Goal: Information Seeking & Learning: Learn about a topic

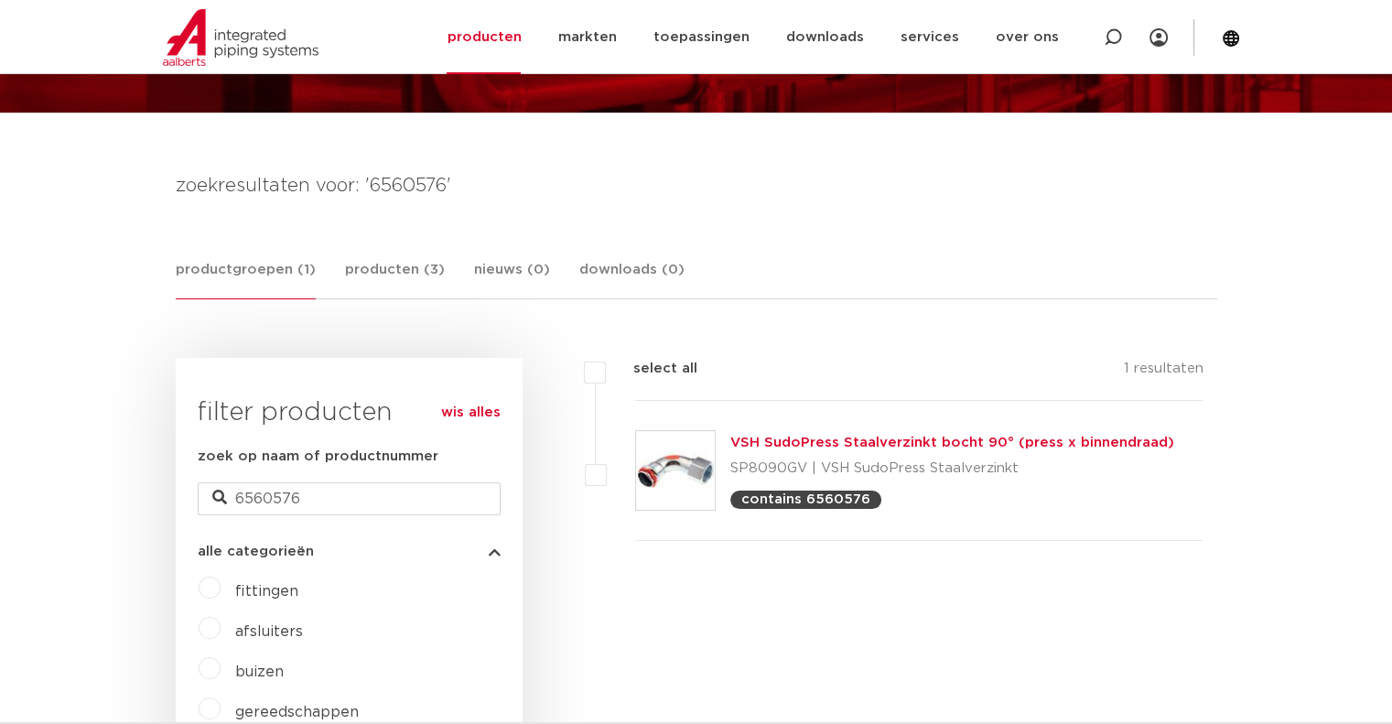
scroll to position [183, 0]
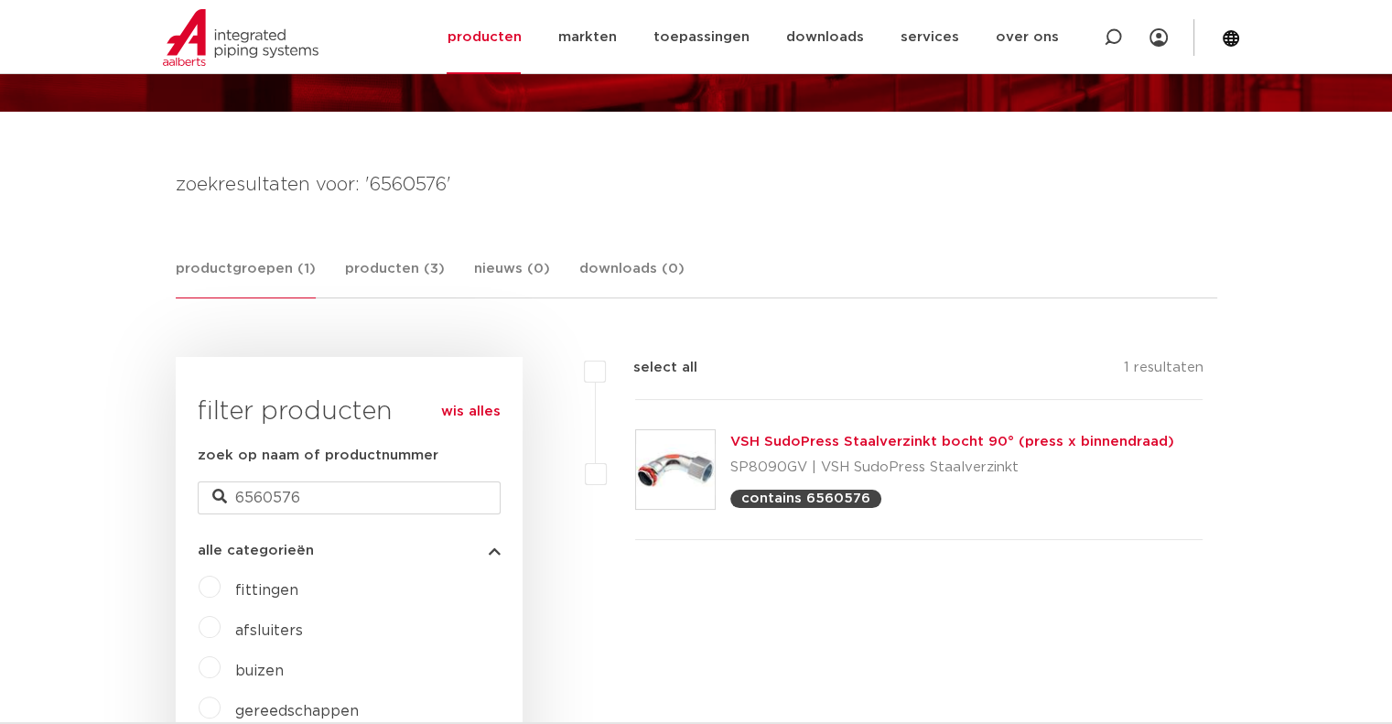
click at [692, 472] on img at bounding box center [675, 469] width 79 height 79
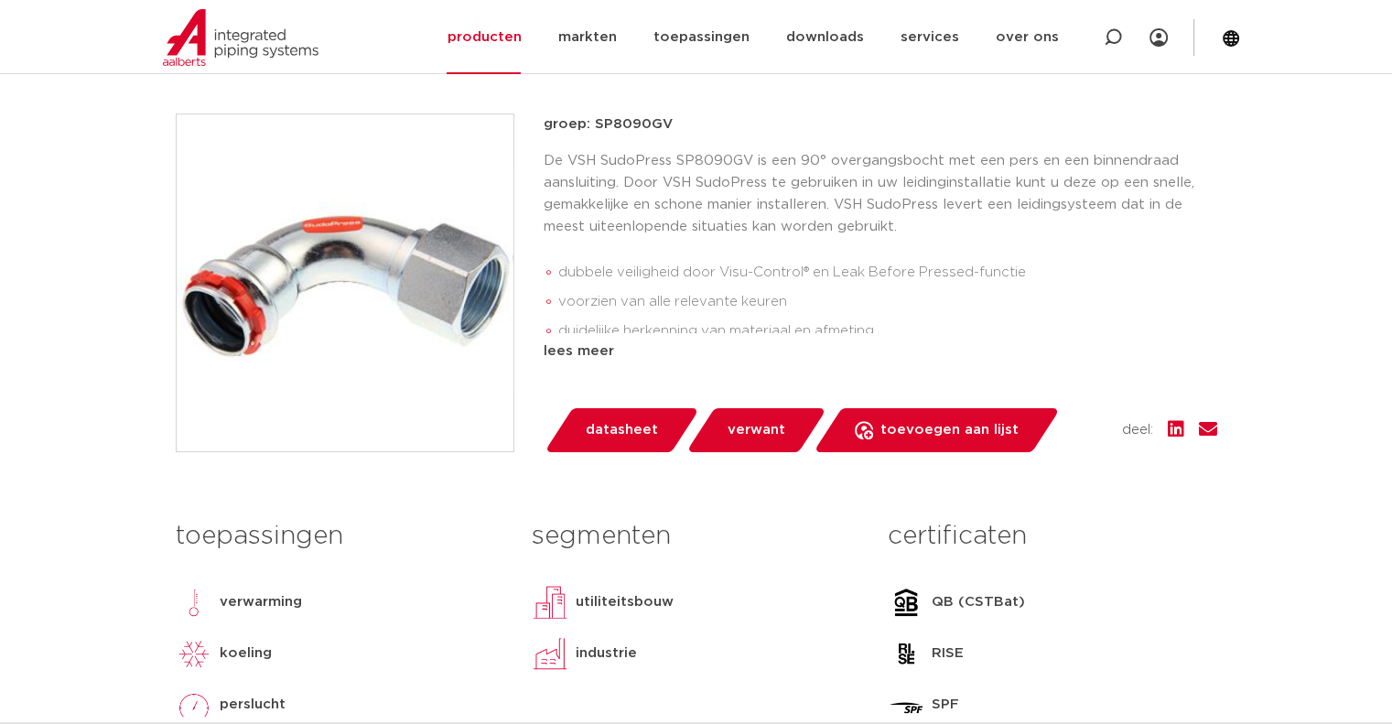
click at [321, 270] on img at bounding box center [345, 282] width 337 height 337
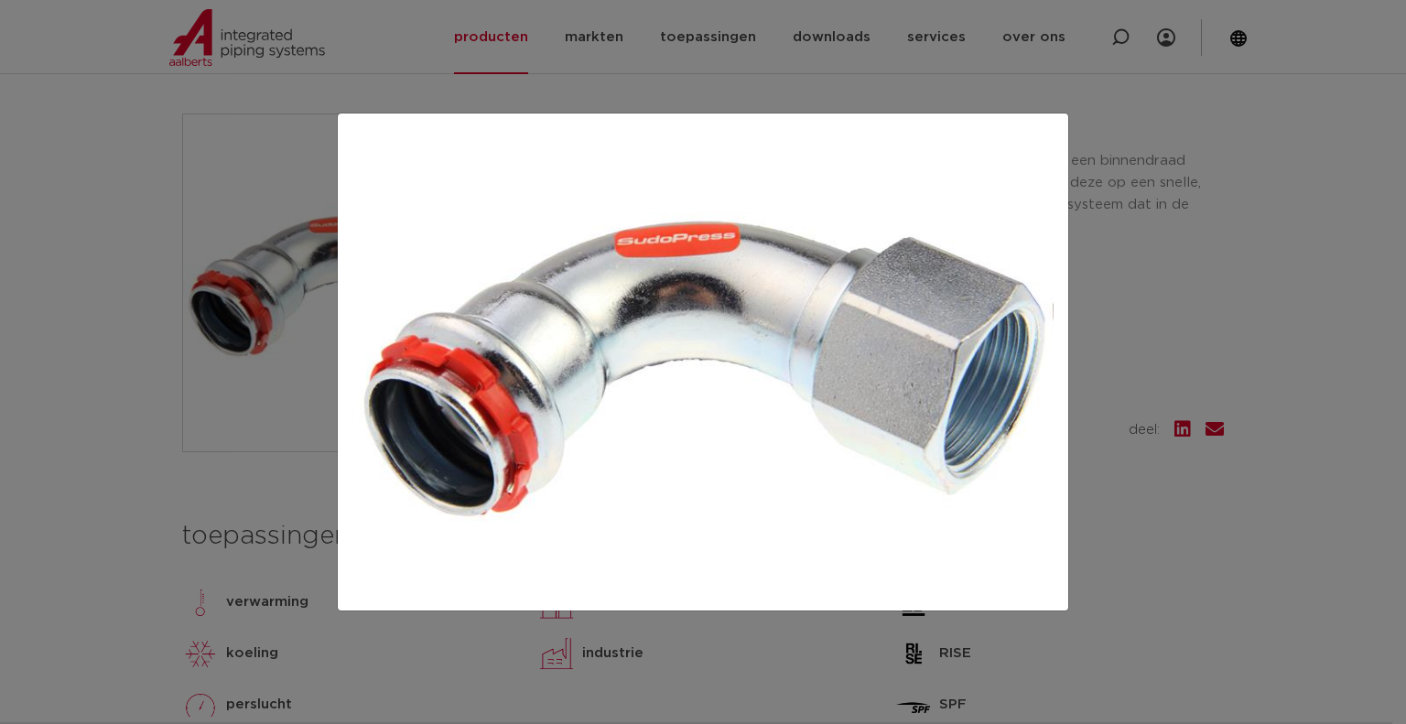
click at [746, 88] on div at bounding box center [703, 362] width 1406 height 724
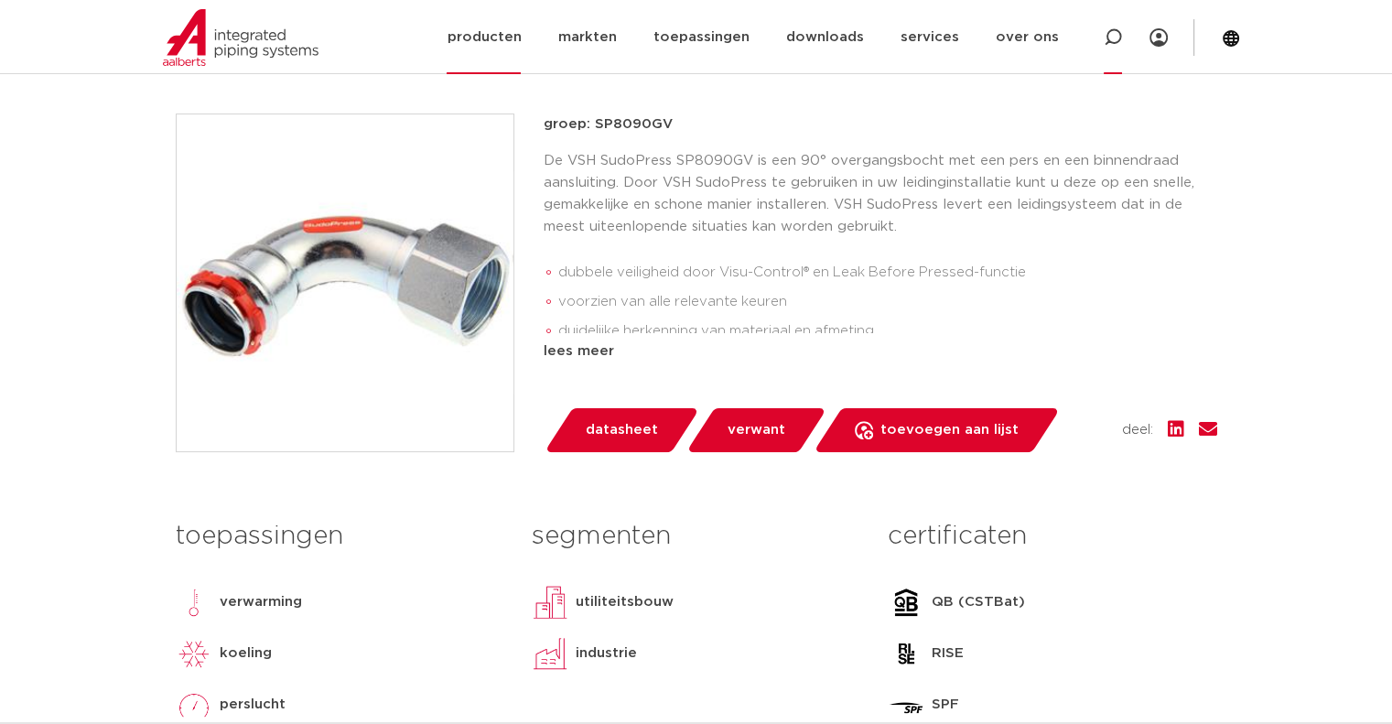
click at [1109, 38] on icon at bounding box center [1113, 37] width 18 height 18
paste input "6560180"
type input "6560180"
click button "Zoeken" at bounding box center [0, 0] width 0 height 0
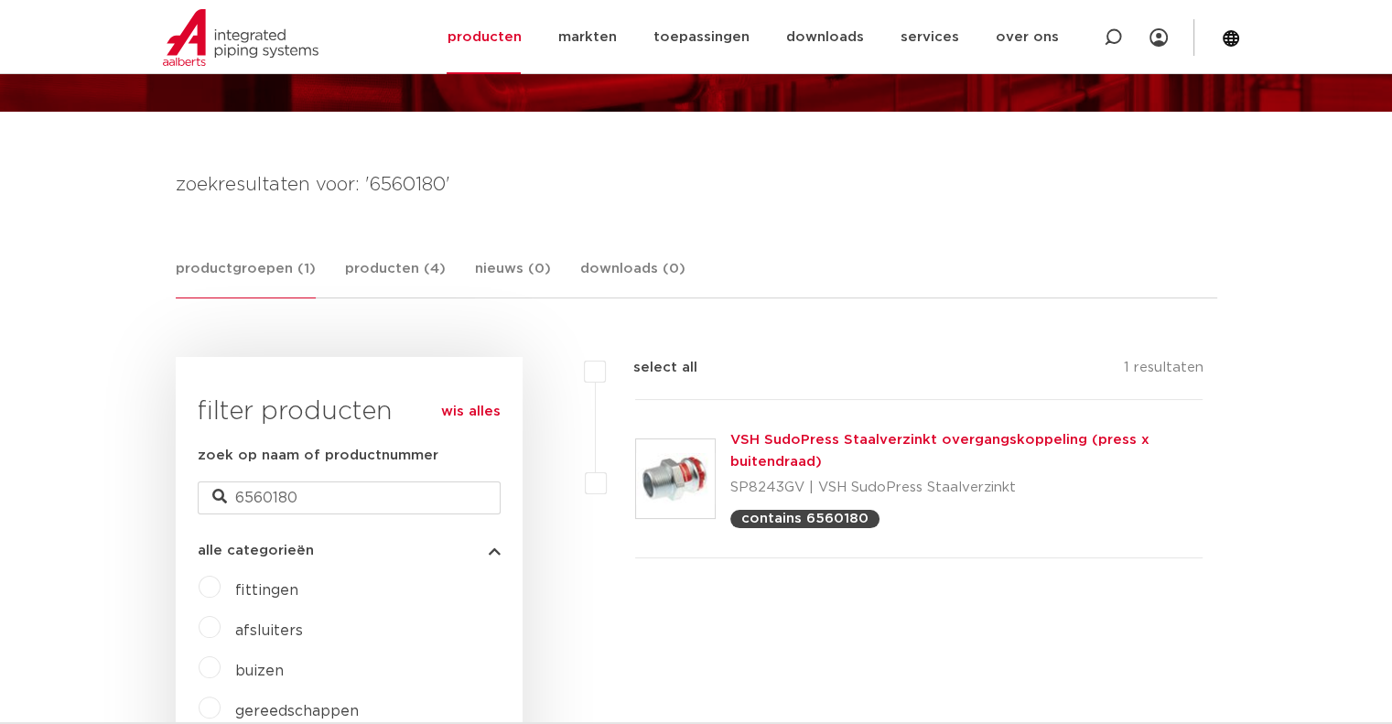
click at [653, 470] on img at bounding box center [675, 478] width 79 height 79
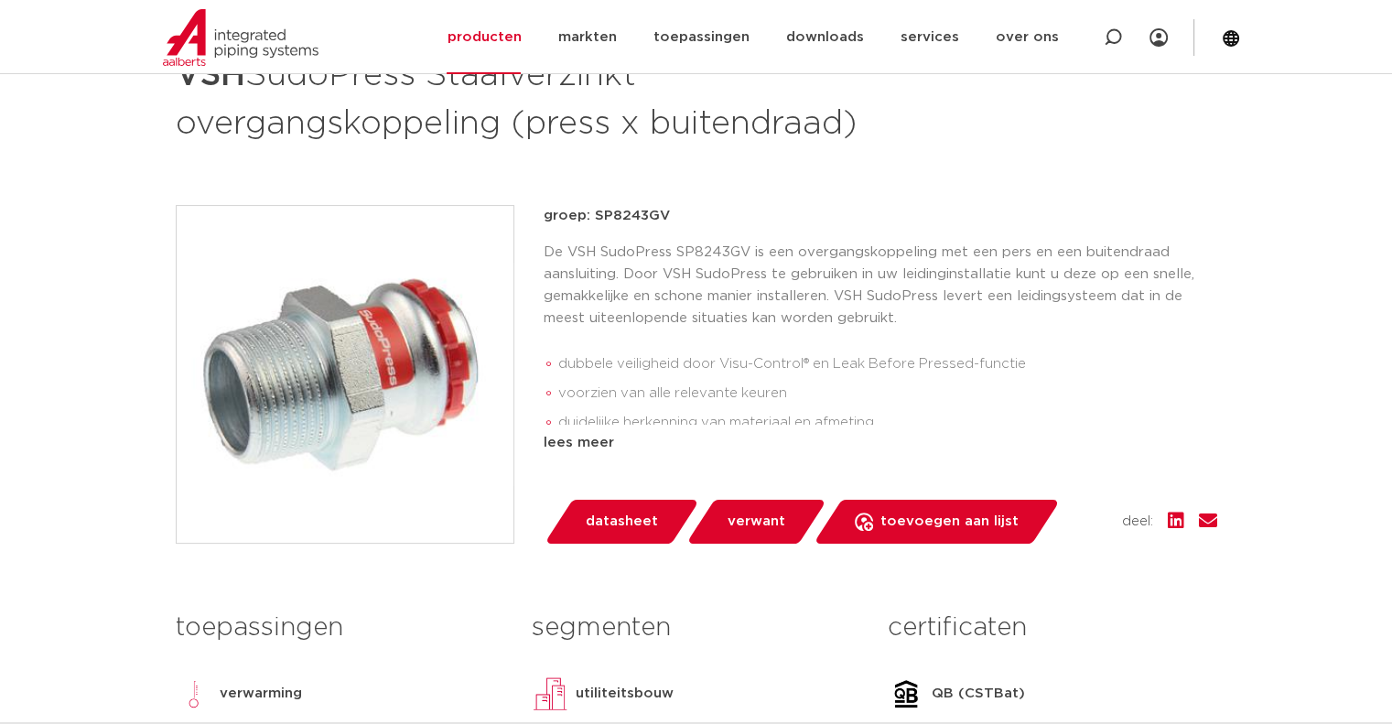
click at [448, 384] on img at bounding box center [345, 374] width 337 height 337
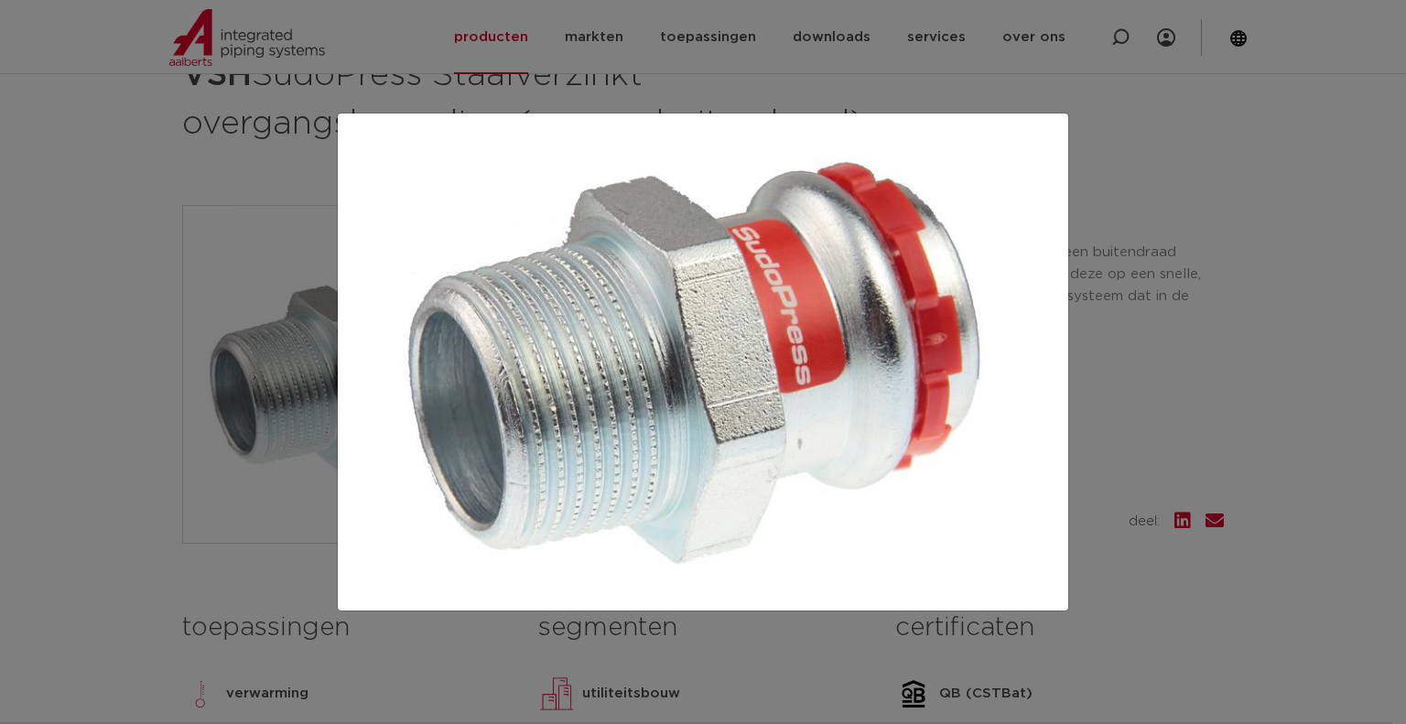
click at [655, 78] on div at bounding box center [703, 362] width 1406 height 724
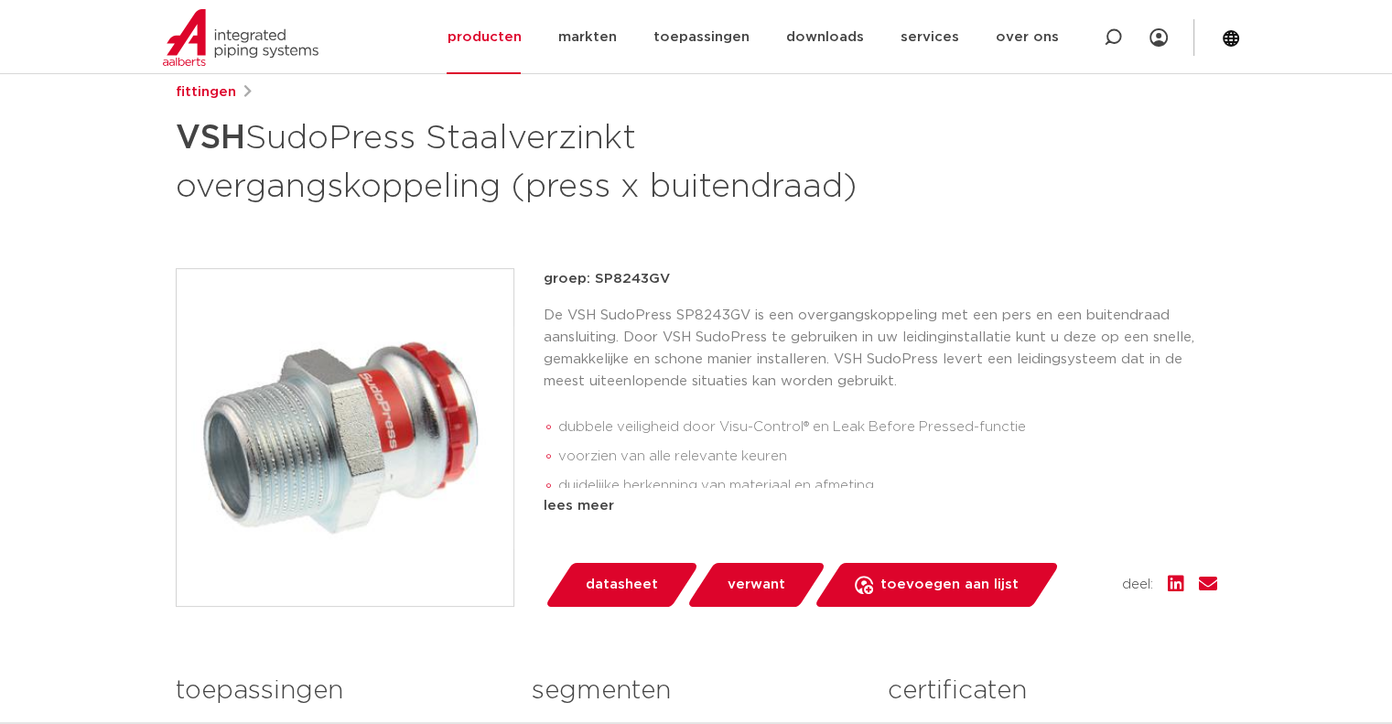
scroll to position [275, 0]
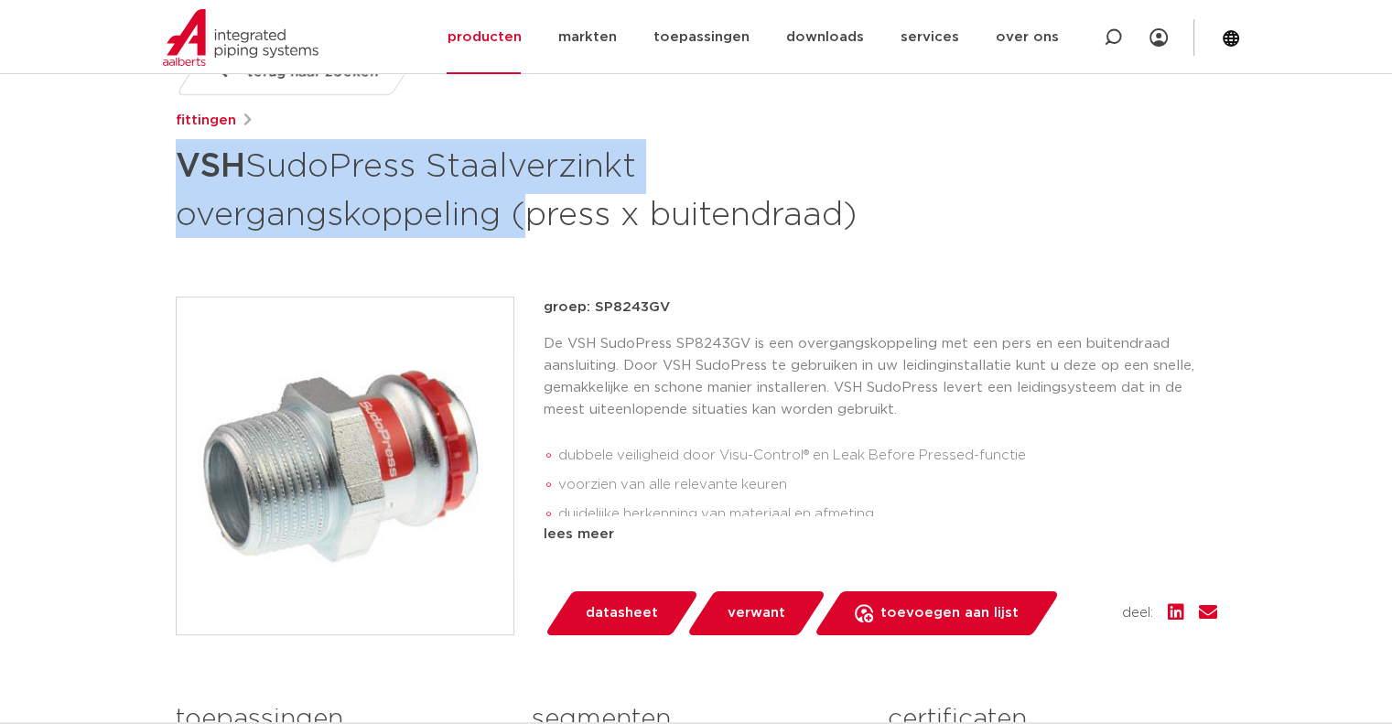
drag, startPoint x: 468, startPoint y: 190, endPoint x: 230, endPoint y: 176, distance: 238.4
click at [184, 175] on h1 "VSH SudoPress Staalverzinkt overgangskoppeling (press x buitendraad)" at bounding box center [519, 188] width 687 height 99
copy h1 "VSH SudoPress Staalverzinkt overgangskoppeling"
click at [1112, 39] on icon at bounding box center [1113, 37] width 18 height 18
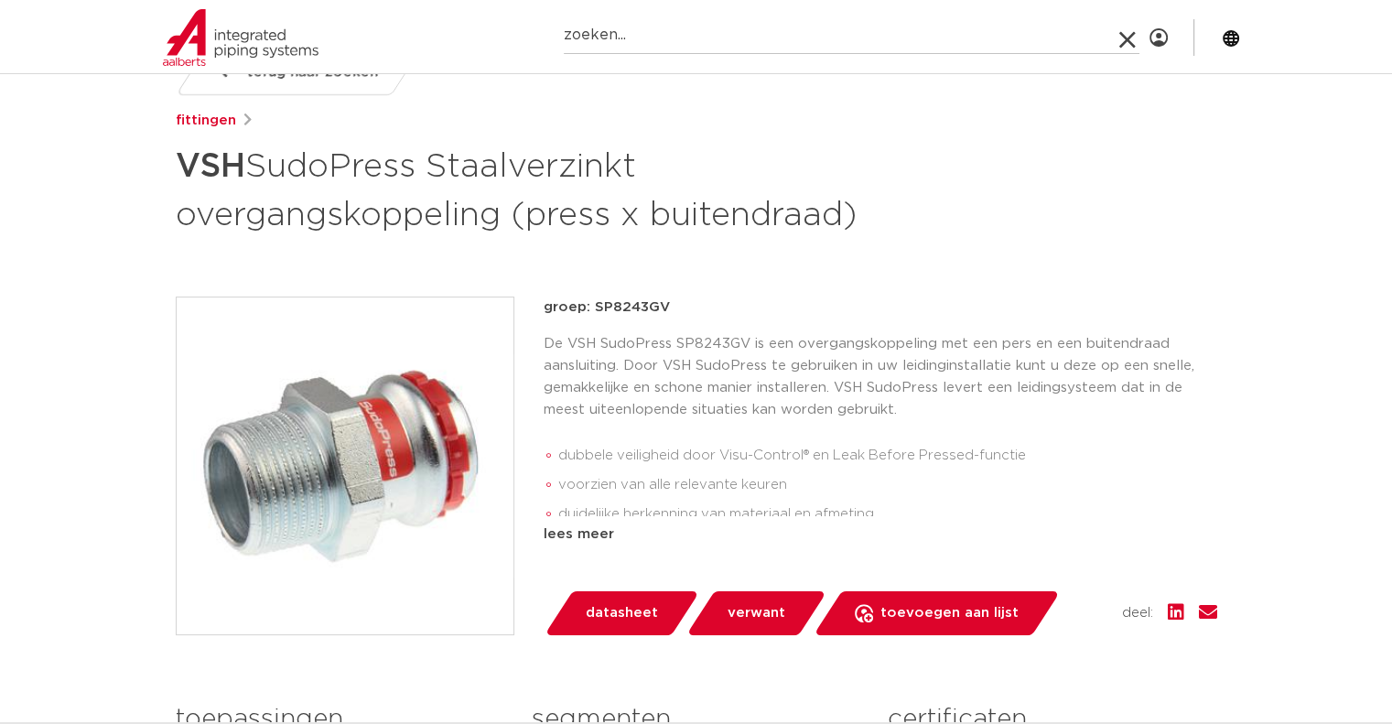
paste input "6563040"
type input "6563040"
click button "Zoeken" at bounding box center [0, 0] width 0 height 0
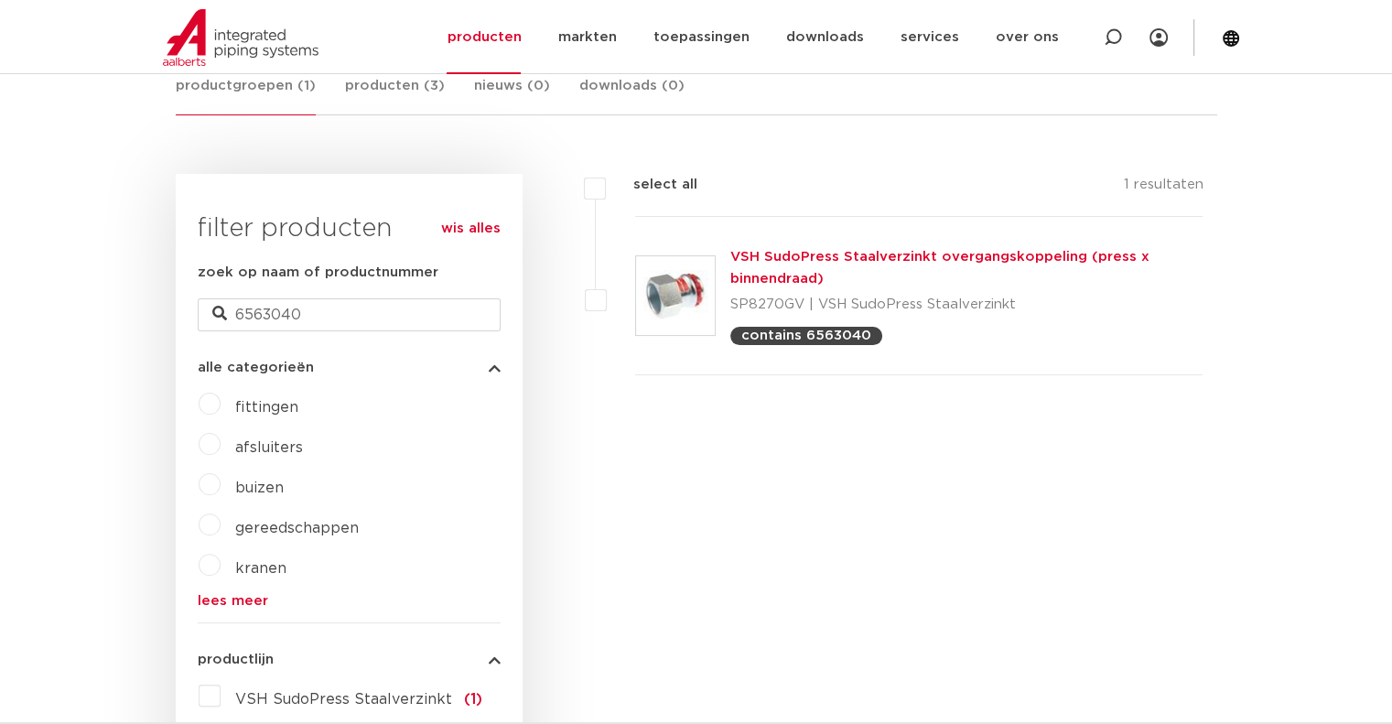
click at [659, 279] on img at bounding box center [675, 295] width 79 height 79
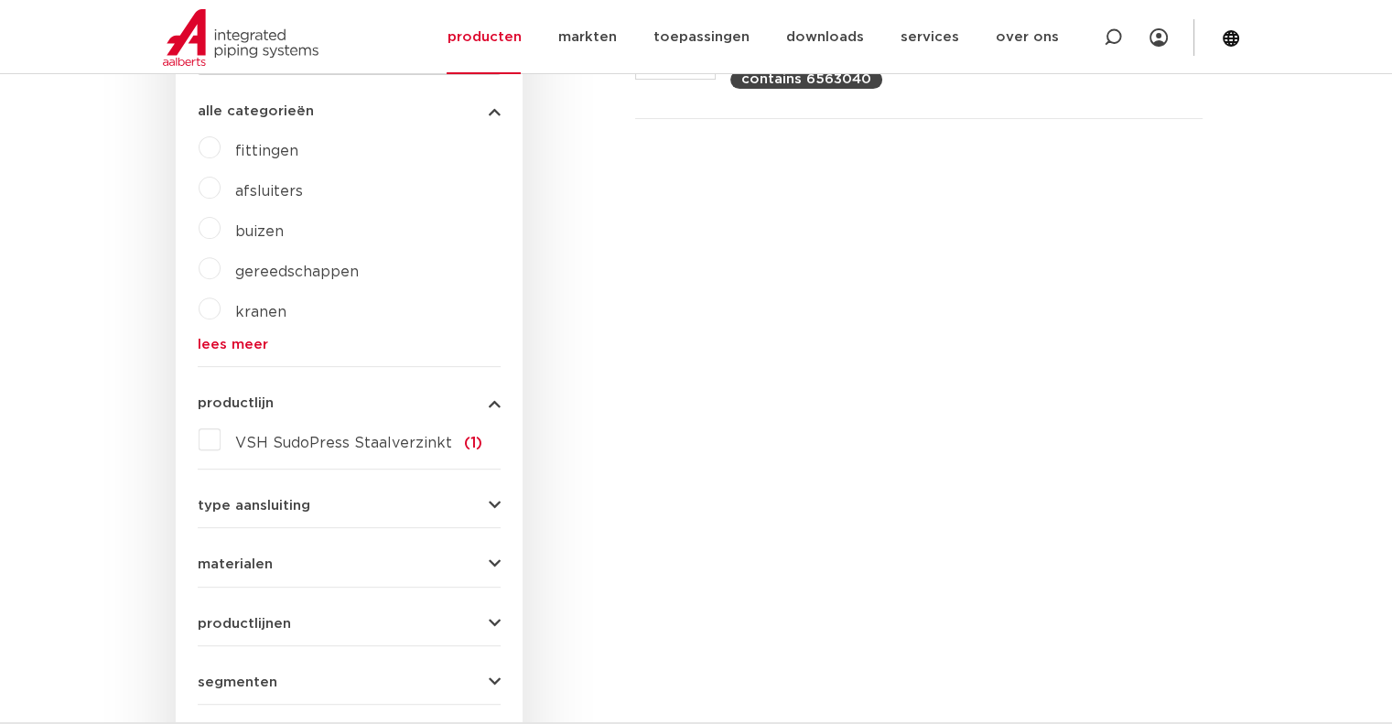
scroll to position [732, 0]
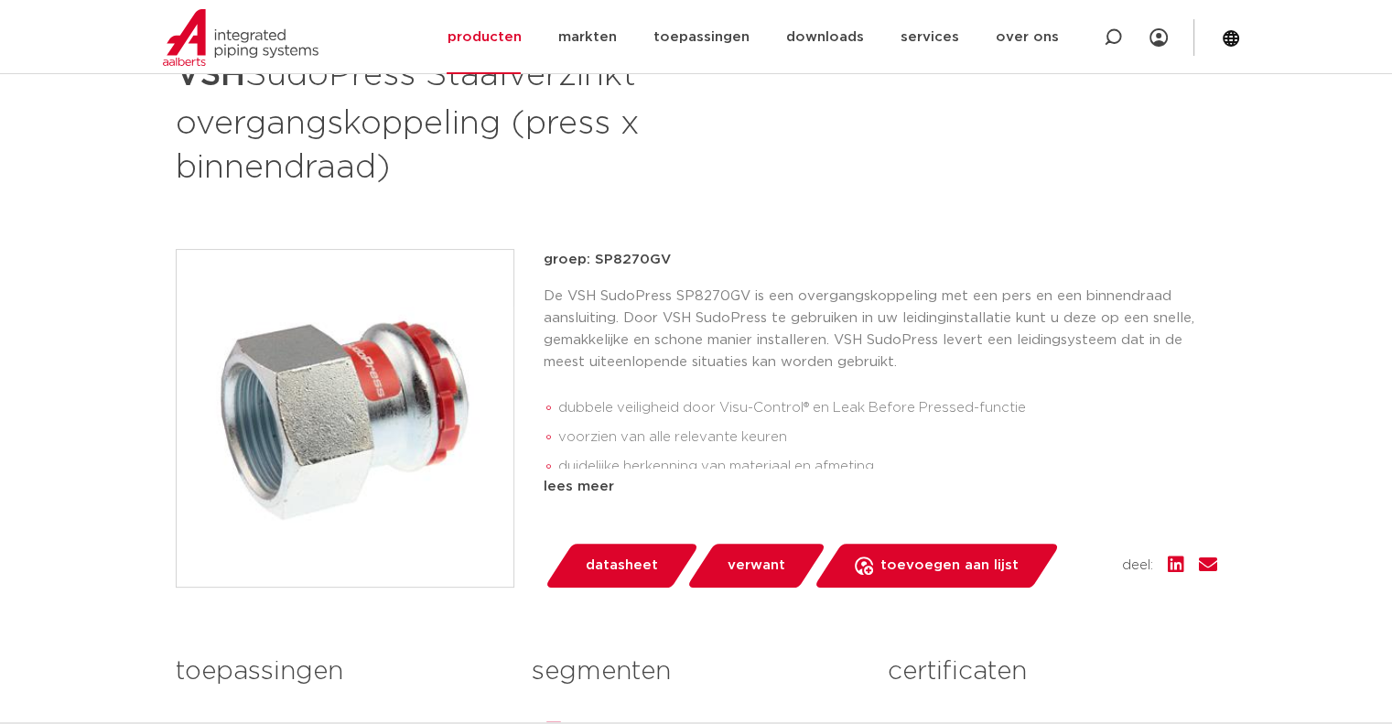
click at [403, 380] on img at bounding box center [345, 418] width 337 height 337
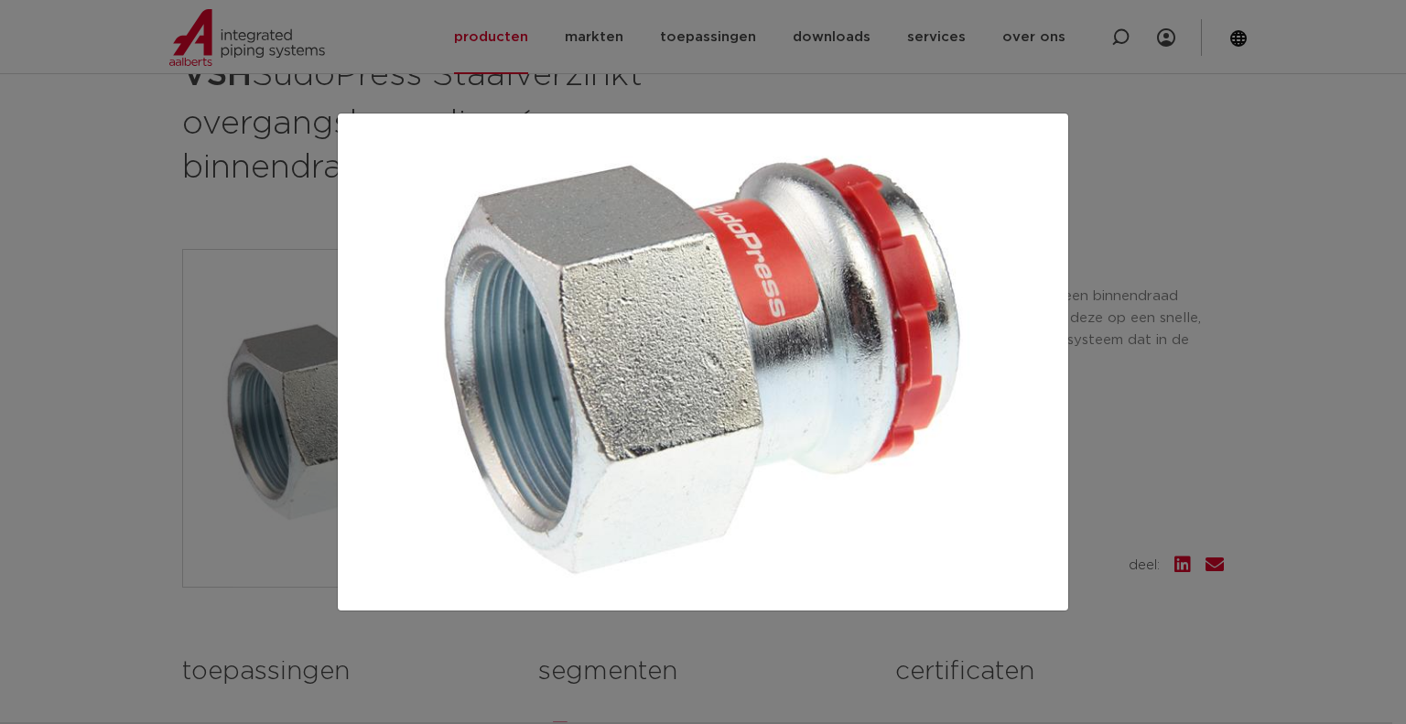
click at [201, 165] on div at bounding box center [703, 362] width 1406 height 724
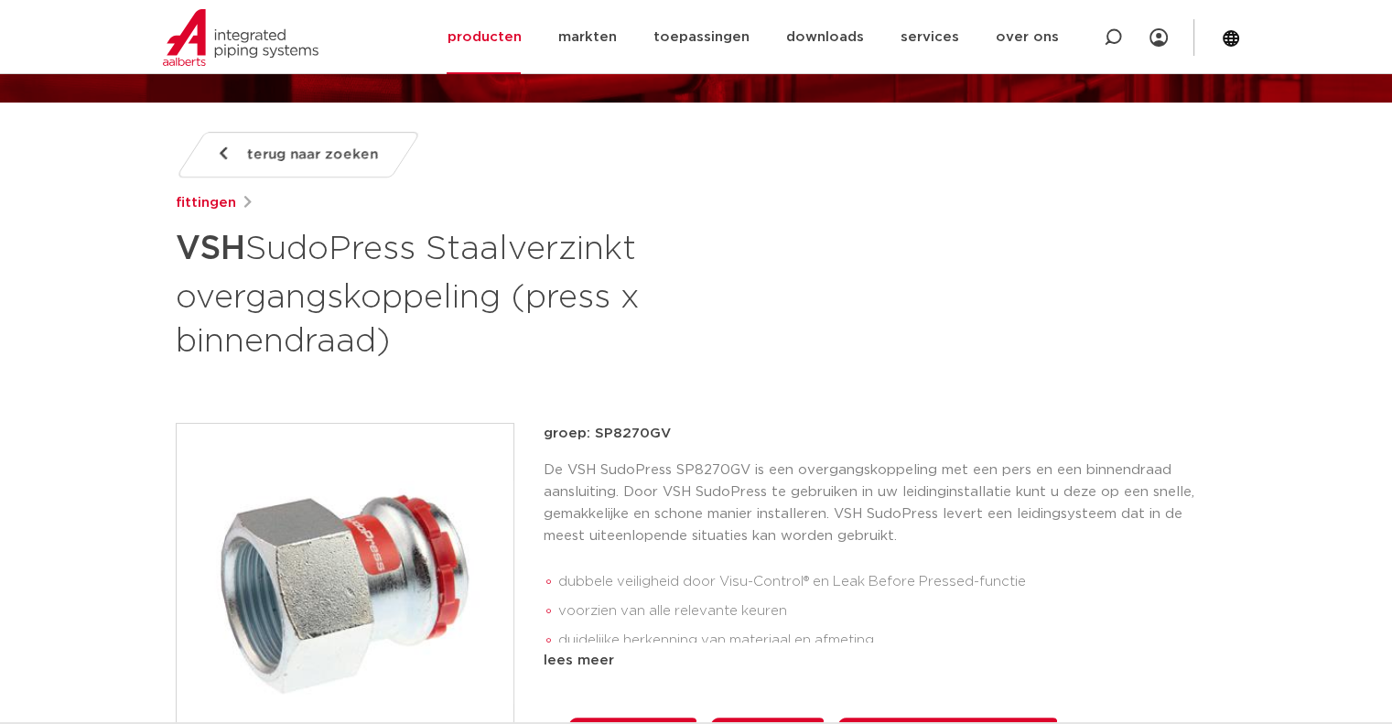
scroll to position [183, 0]
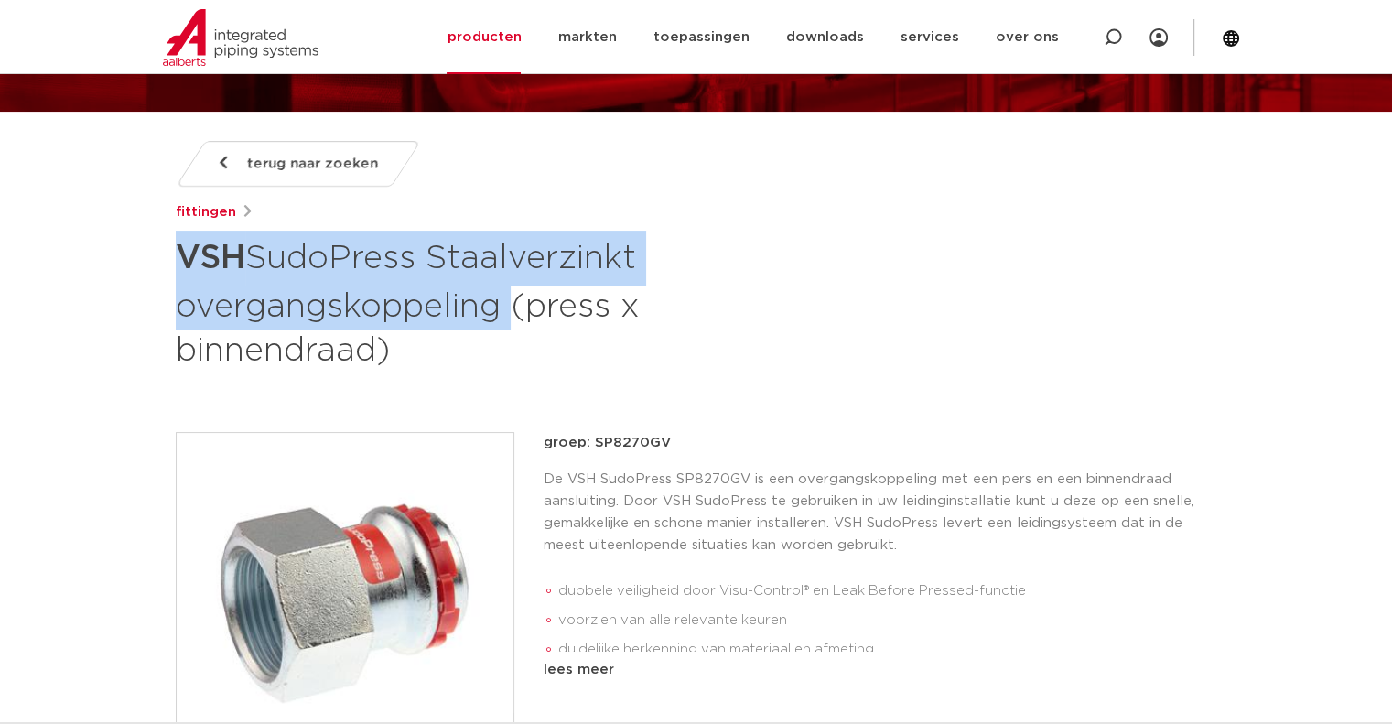
drag, startPoint x: 496, startPoint y: 294, endPoint x: 208, endPoint y: 247, distance: 292.1
copy h1 "VSH SudoPress Staalverzinkt overgangskoppeling"
click at [1111, 28] on icon at bounding box center [1113, 37] width 18 height 18
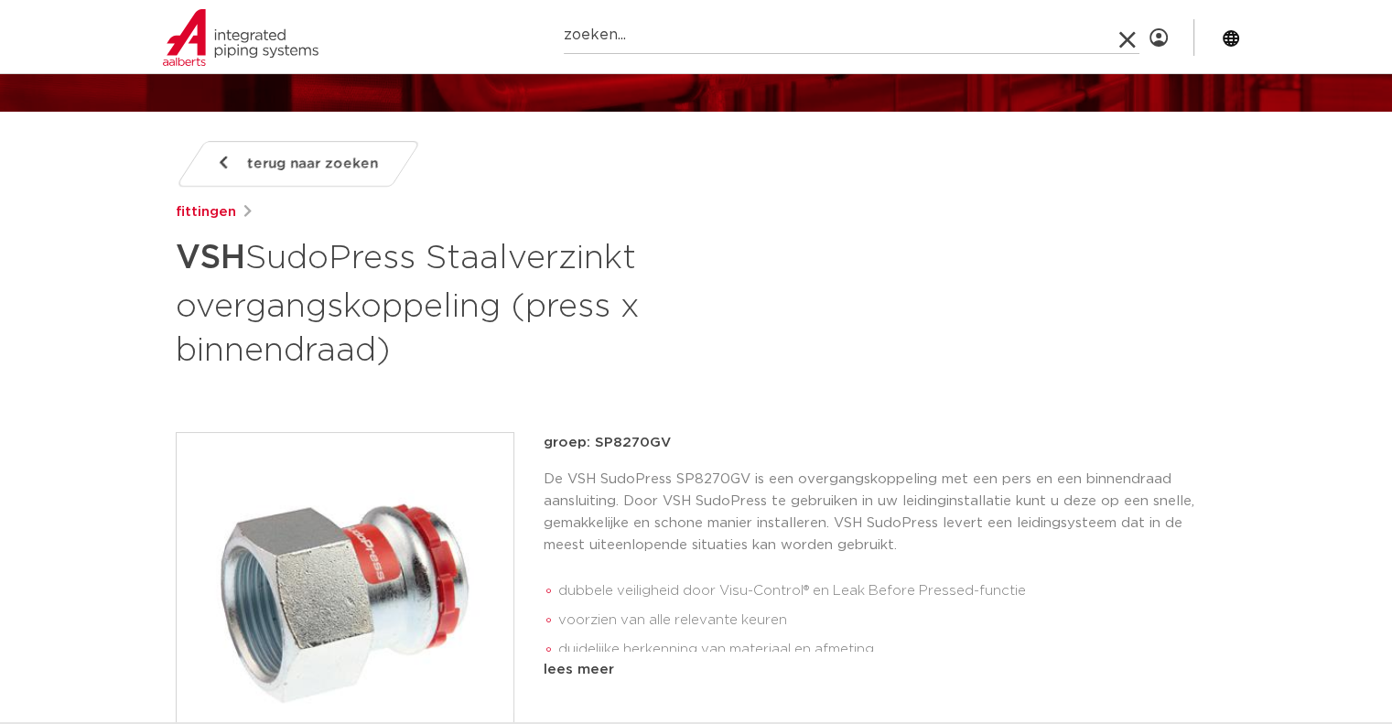
paste input "6560686"
type input "6560686"
click button "Zoeken" at bounding box center [0, 0] width 0 height 0
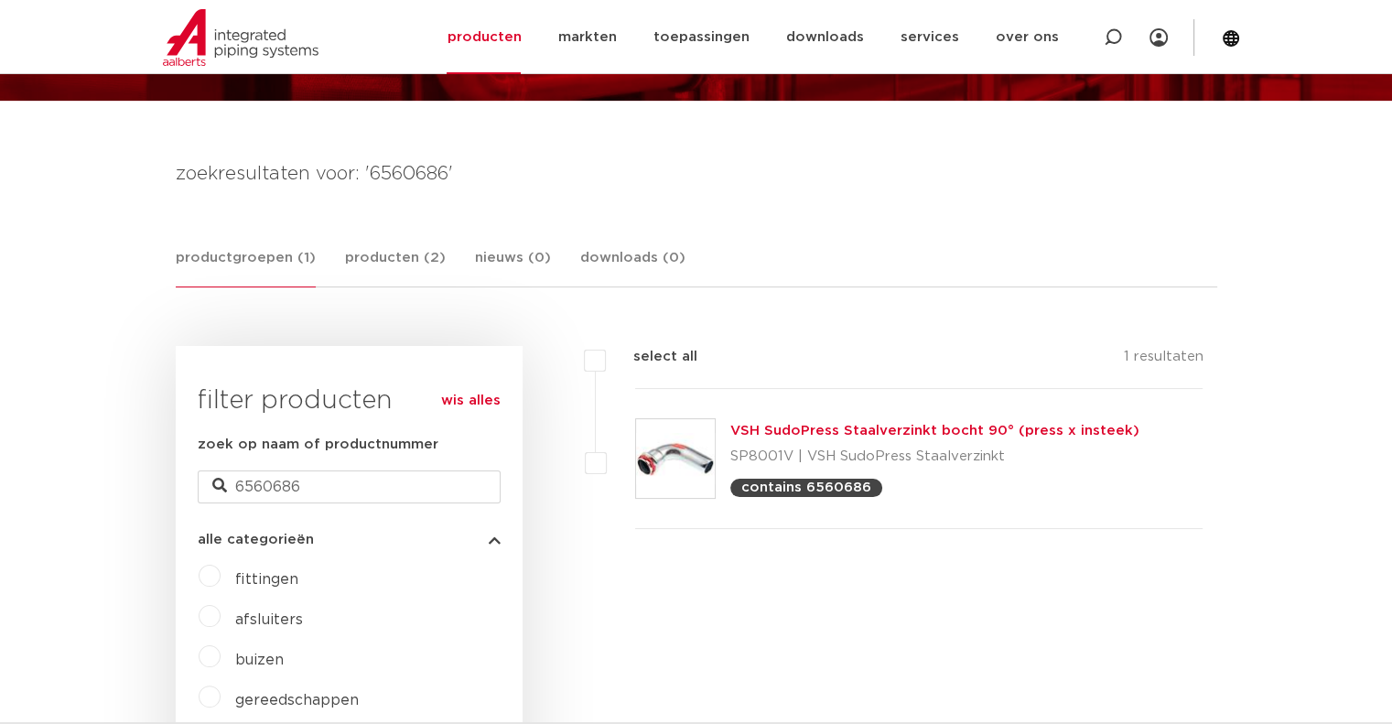
scroll to position [183, 0]
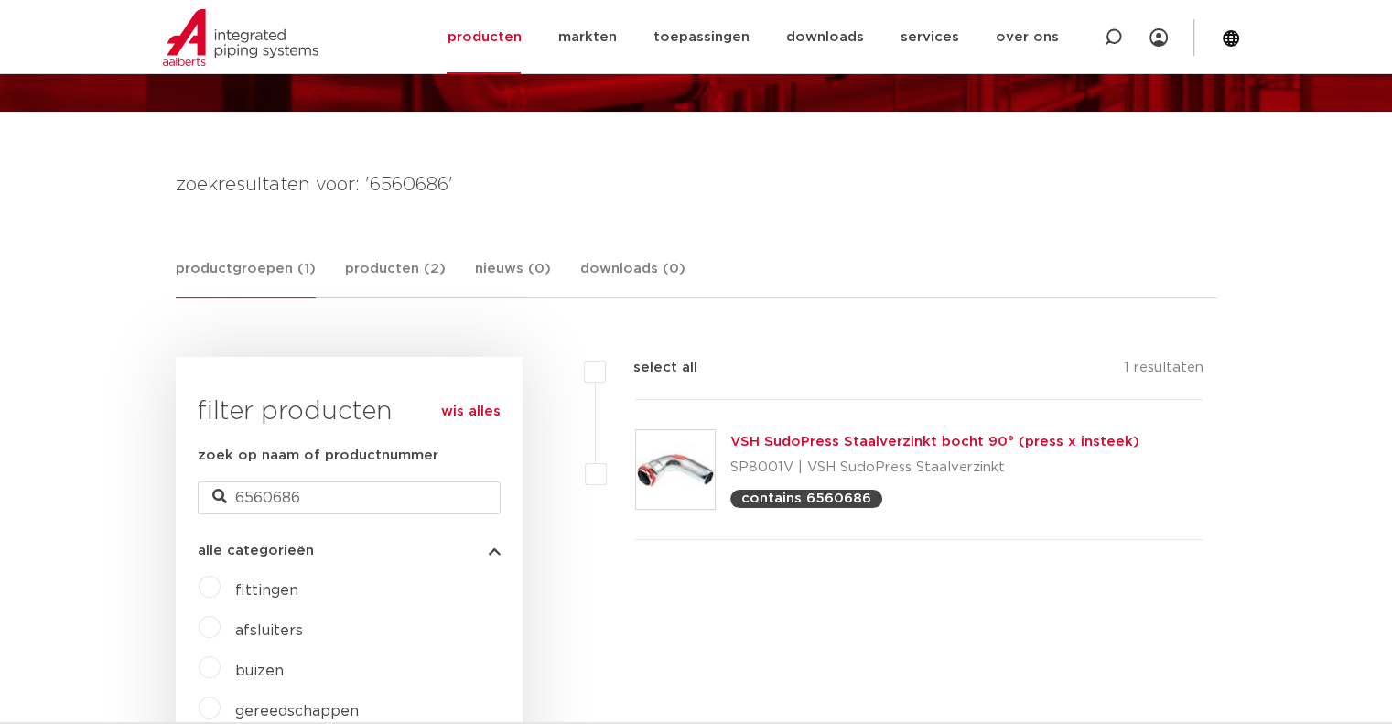
click at [758, 444] on link "VSH SudoPress Staalverzinkt bocht 90° (press x insteek)" at bounding box center [934, 442] width 409 height 14
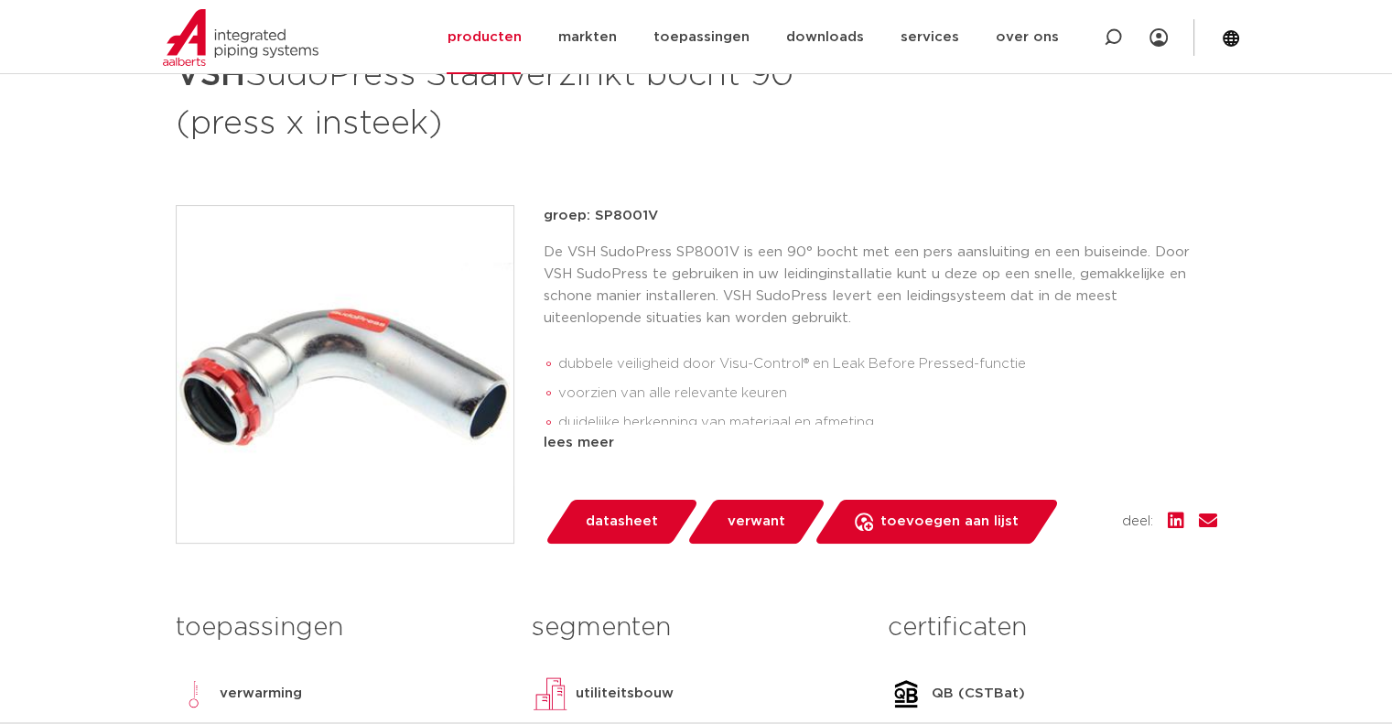
click at [410, 442] on img at bounding box center [345, 374] width 337 height 337
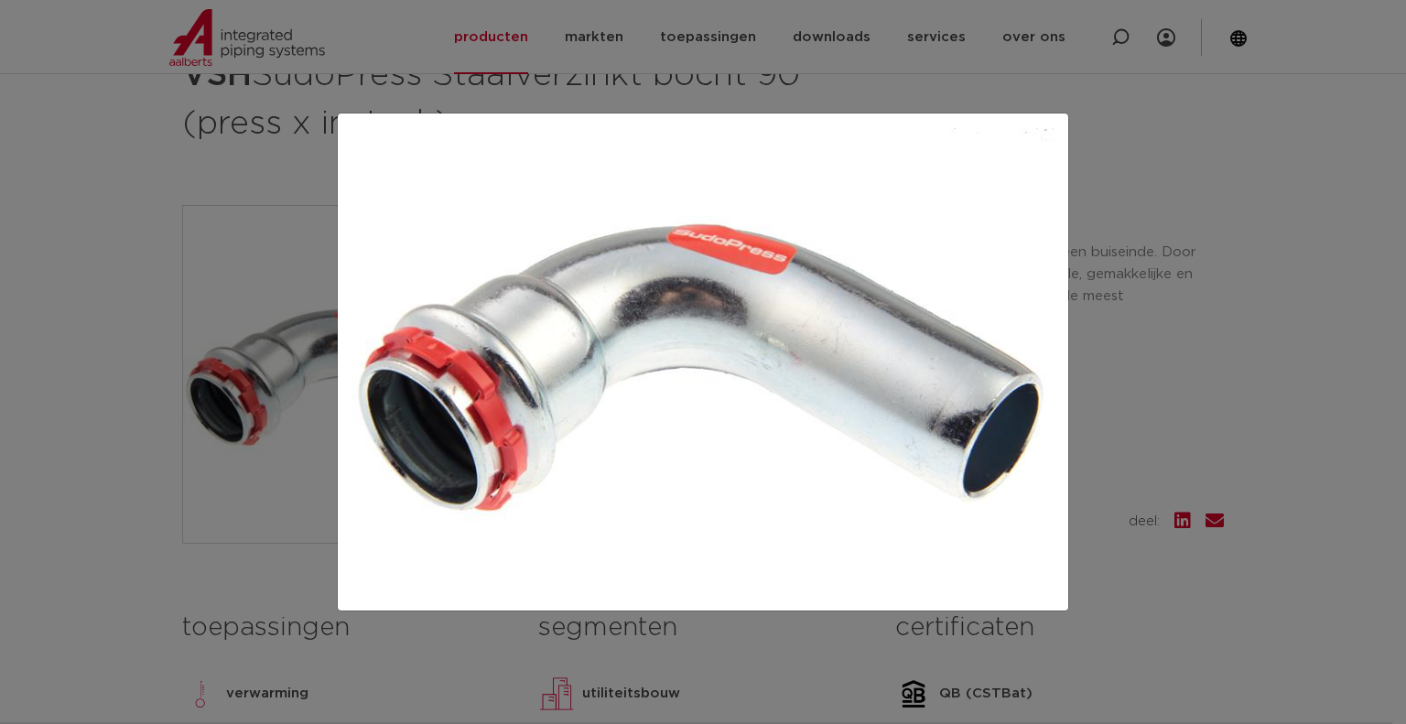
click at [995, 87] on div at bounding box center [703, 362] width 1406 height 724
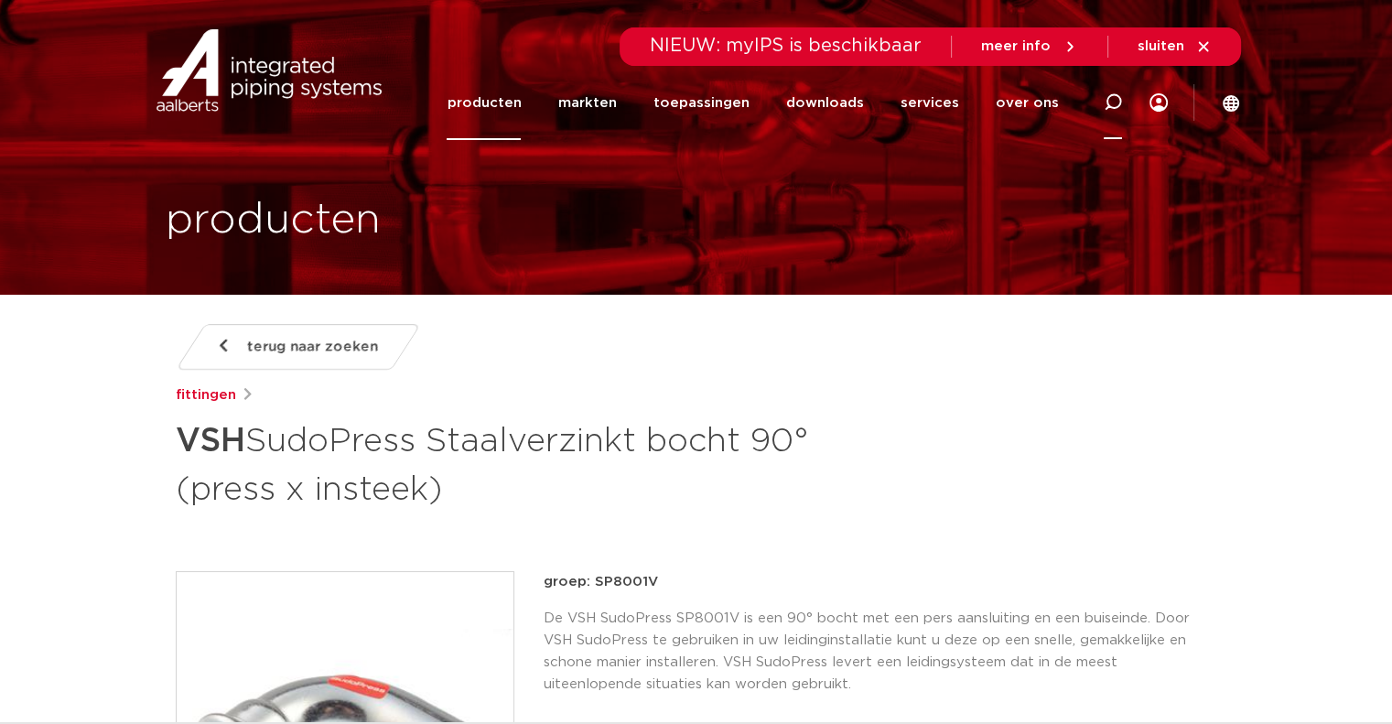
click at [1118, 100] on icon at bounding box center [1113, 102] width 18 height 18
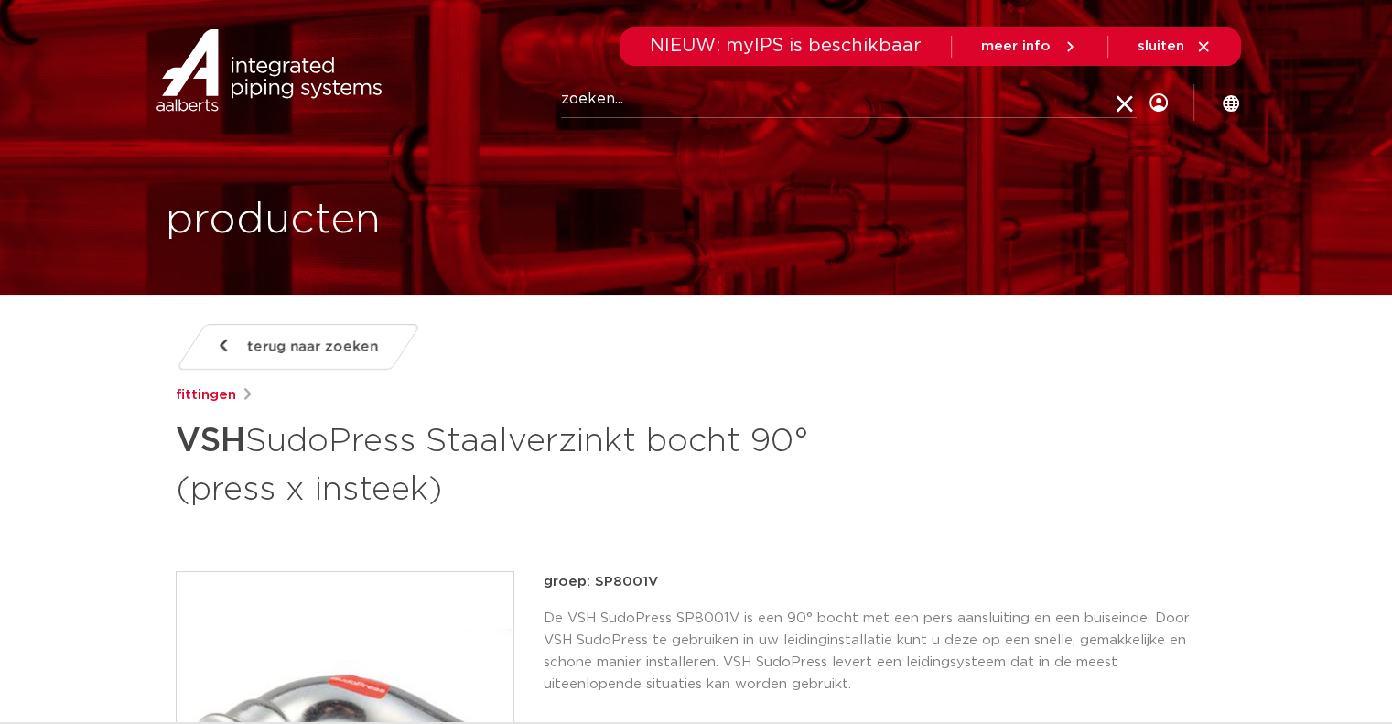
paste input "6563117"
type input "6563117"
click button "Zoeken" at bounding box center [0, 0] width 0 height 0
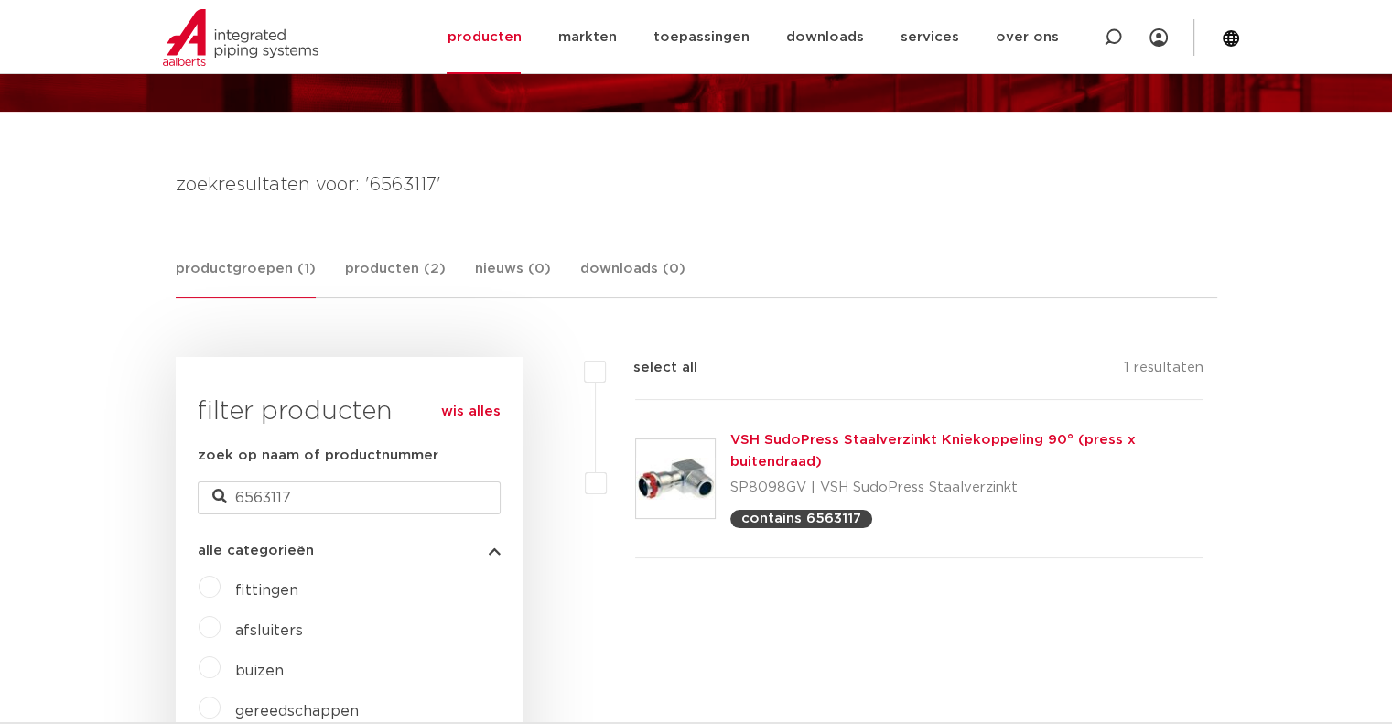
click at [673, 477] on img at bounding box center [675, 478] width 79 height 79
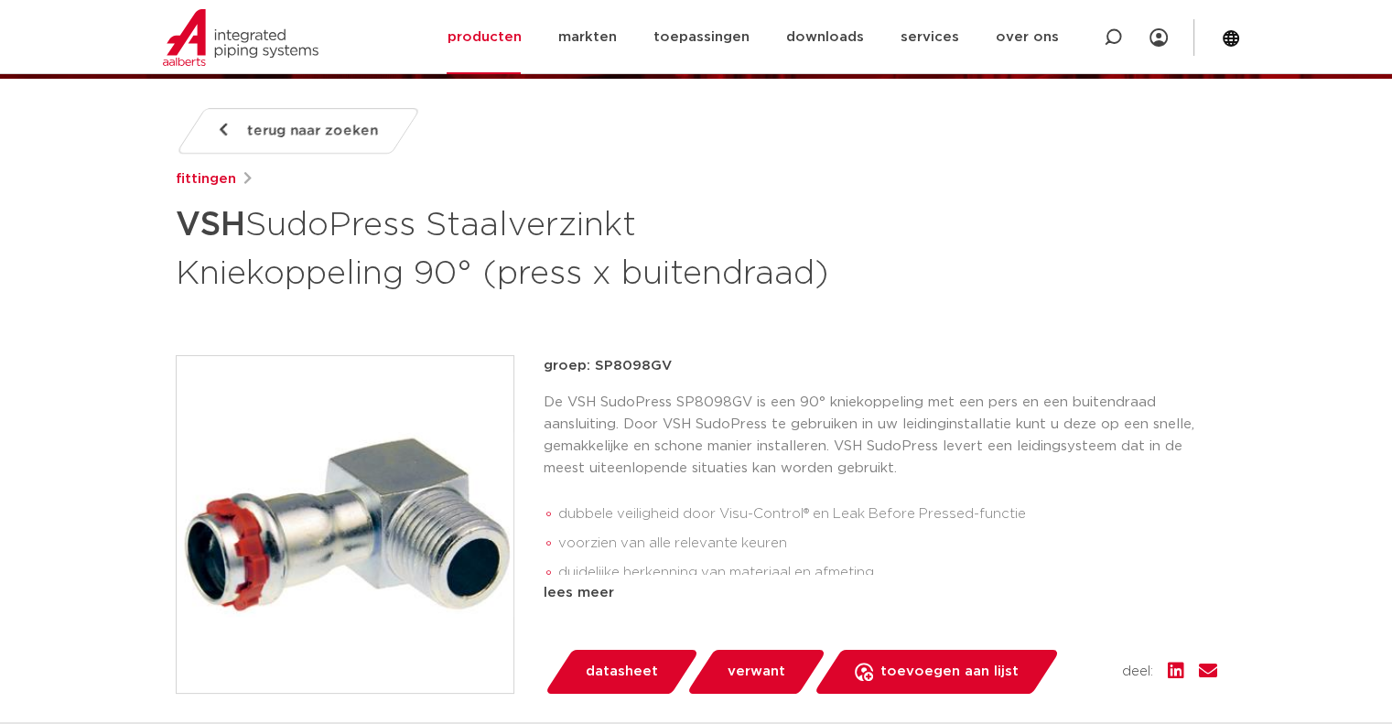
scroll to position [458, 0]
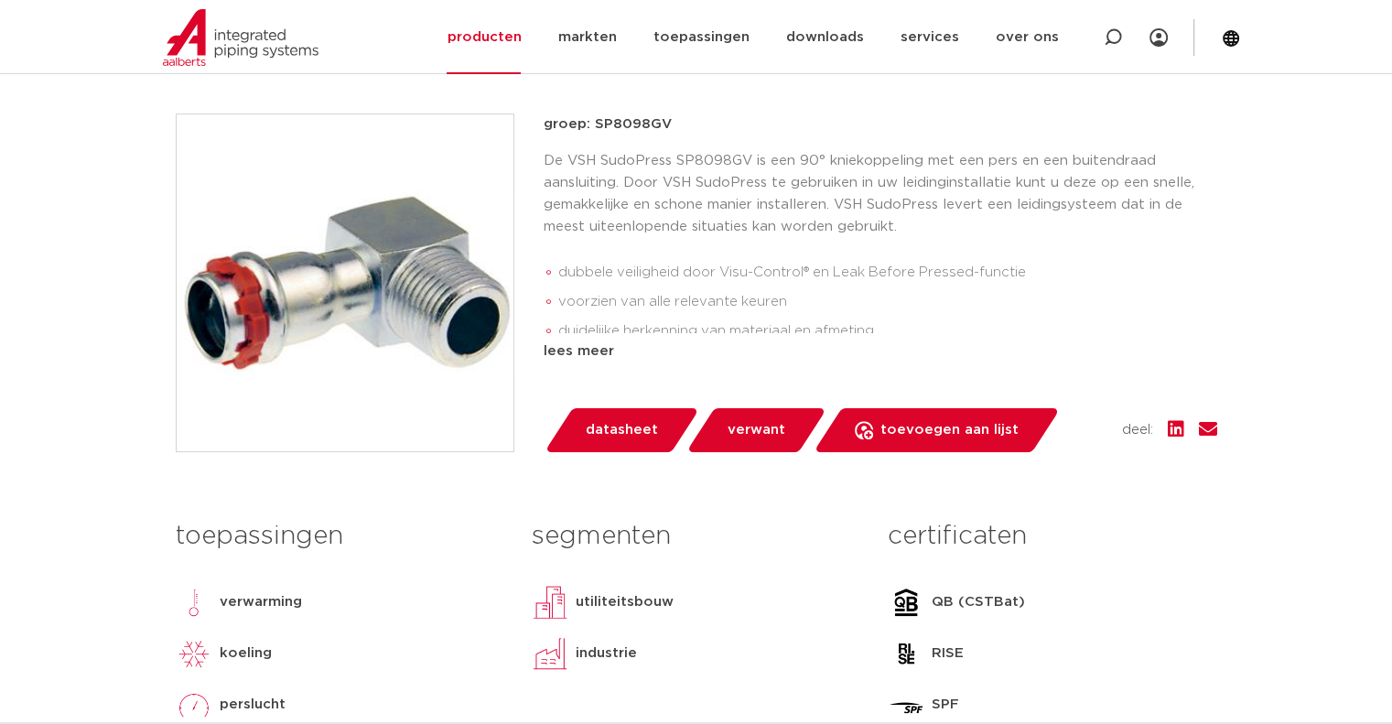
click at [389, 361] on img at bounding box center [345, 282] width 337 height 337
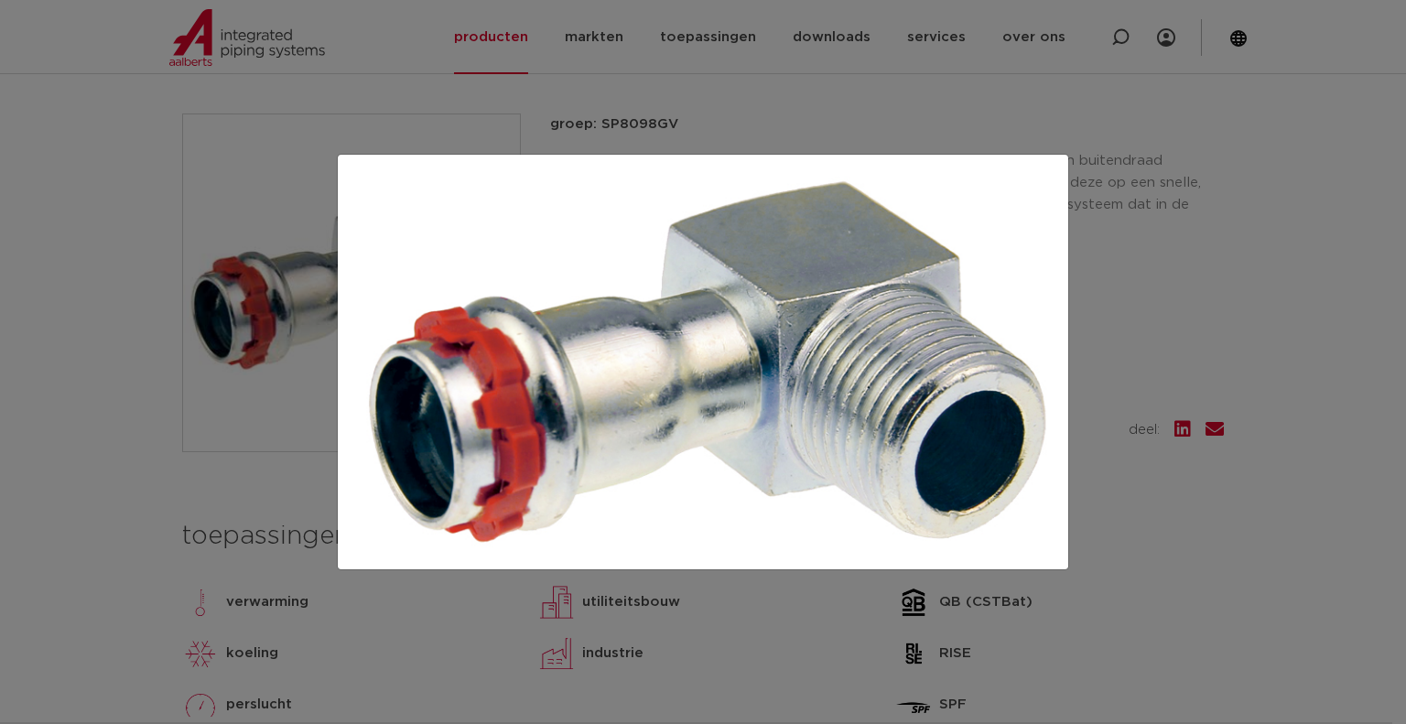
click at [816, 87] on div at bounding box center [703, 362] width 1406 height 724
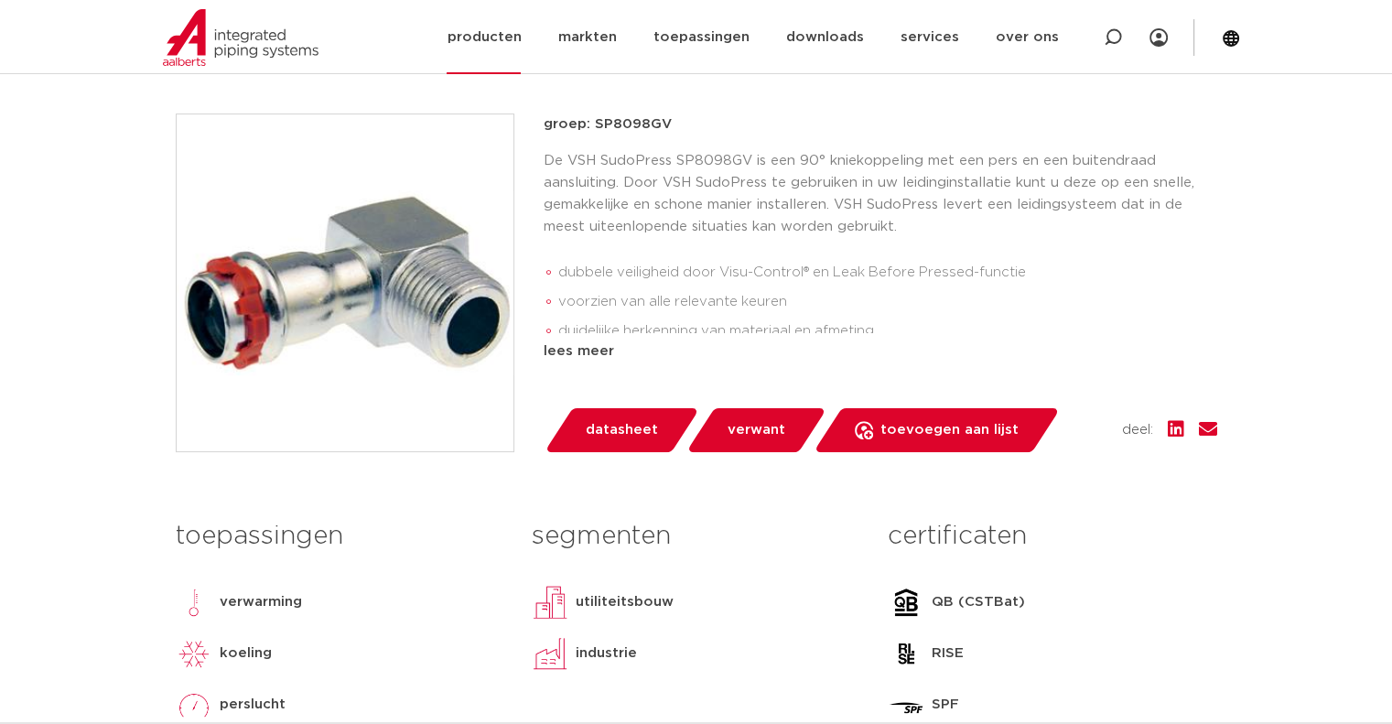
click at [1116, 39] on icon at bounding box center [1113, 37] width 18 height 18
paste input "6560774"
type input "6560774"
click button "Zoeken" at bounding box center [0, 0] width 0 height 0
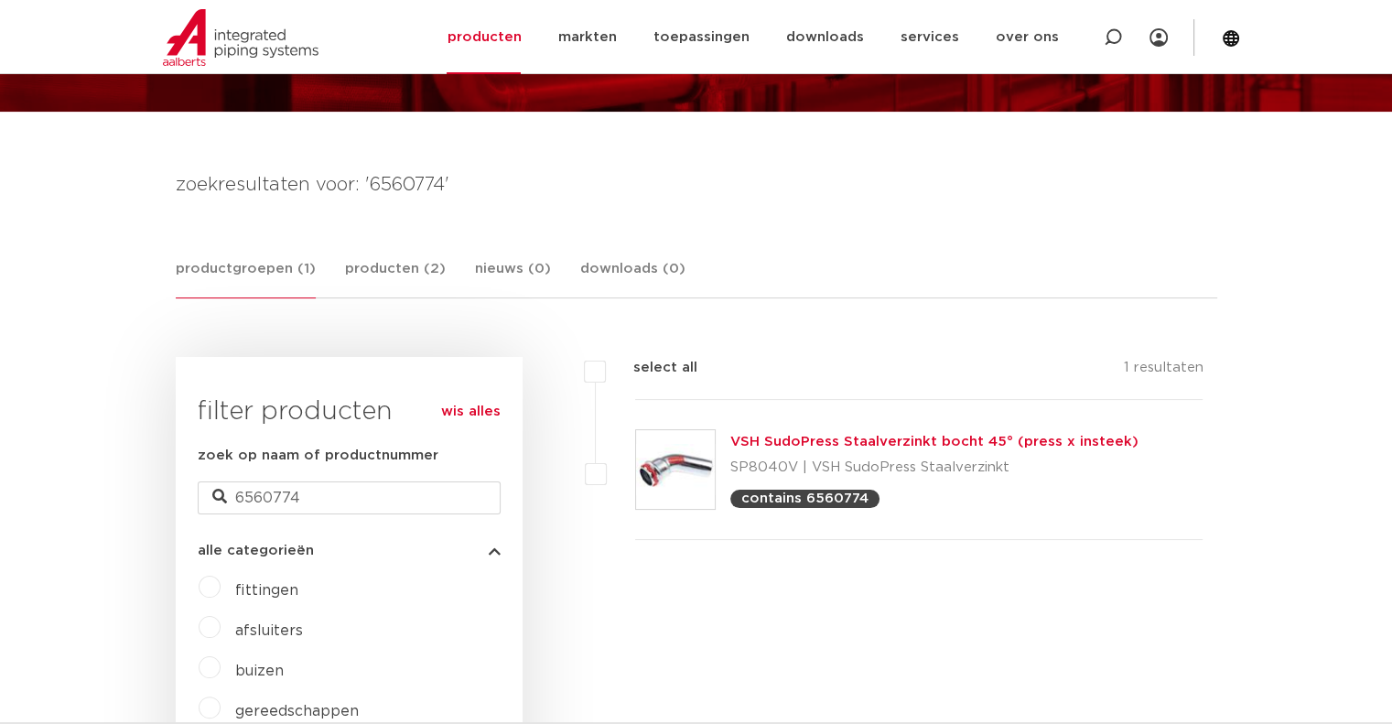
drag, startPoint x: 702, startPoint y: 453, endPoint x: 696, endPoint y: 446, distance: 9.7
click at [700, 452] on img at bounding box center [675, 469] width 79 height 79
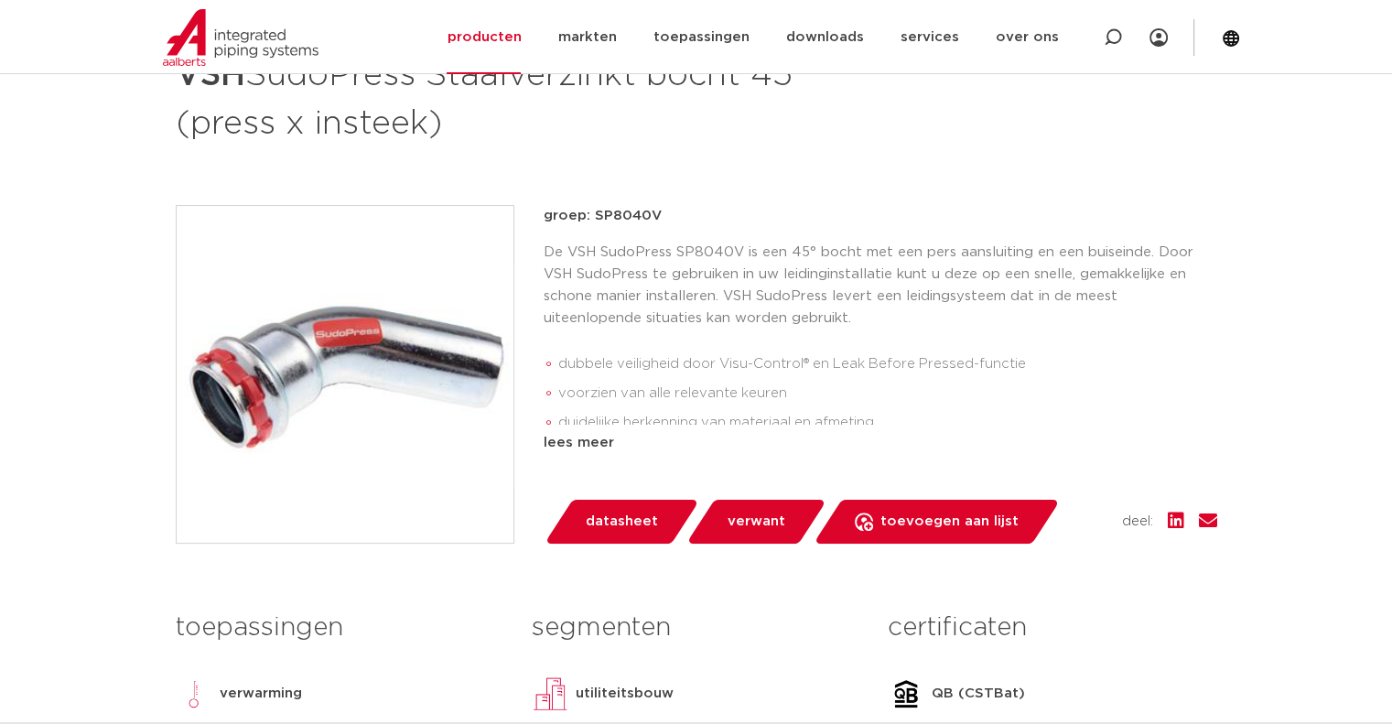
click at [381, 392] on img at bounding box center [345, 374] width 337 height 337
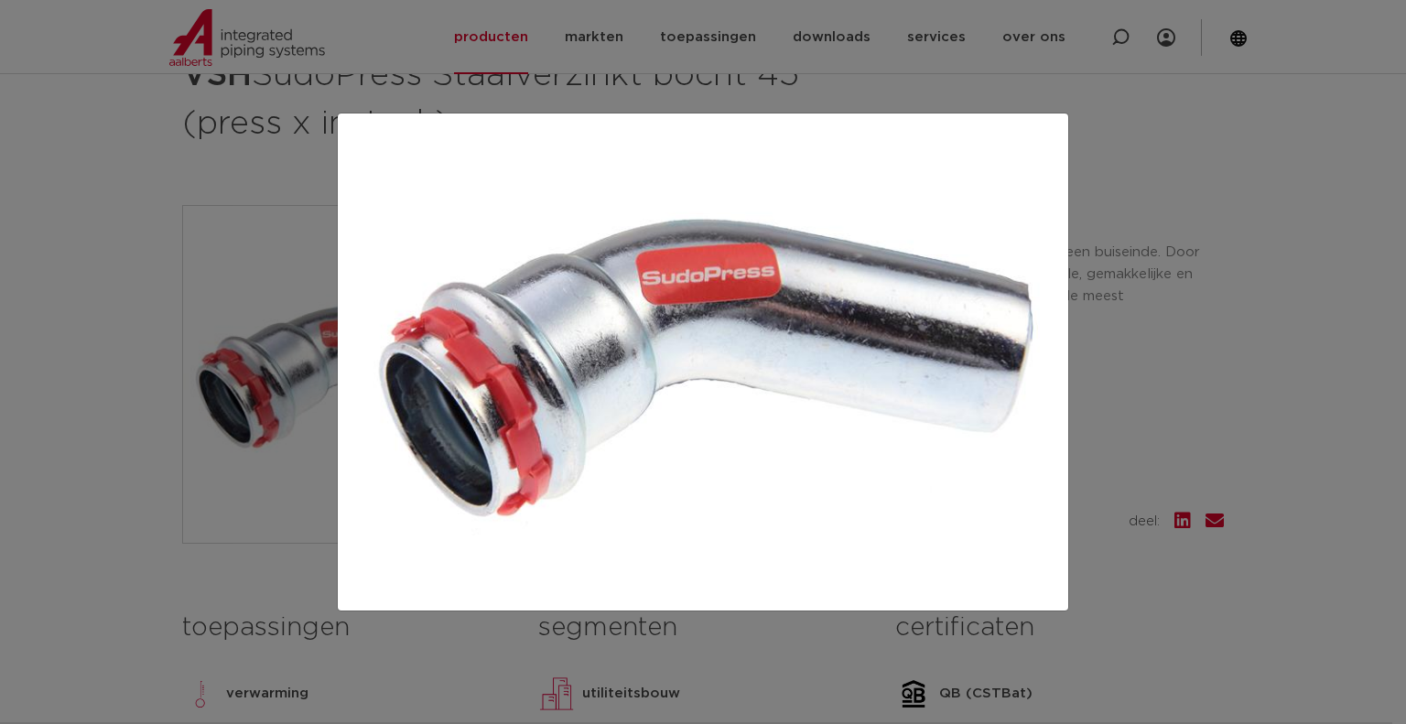
click at [1201, 191] on div at bounding box center [703, 362] width 1406 height 724
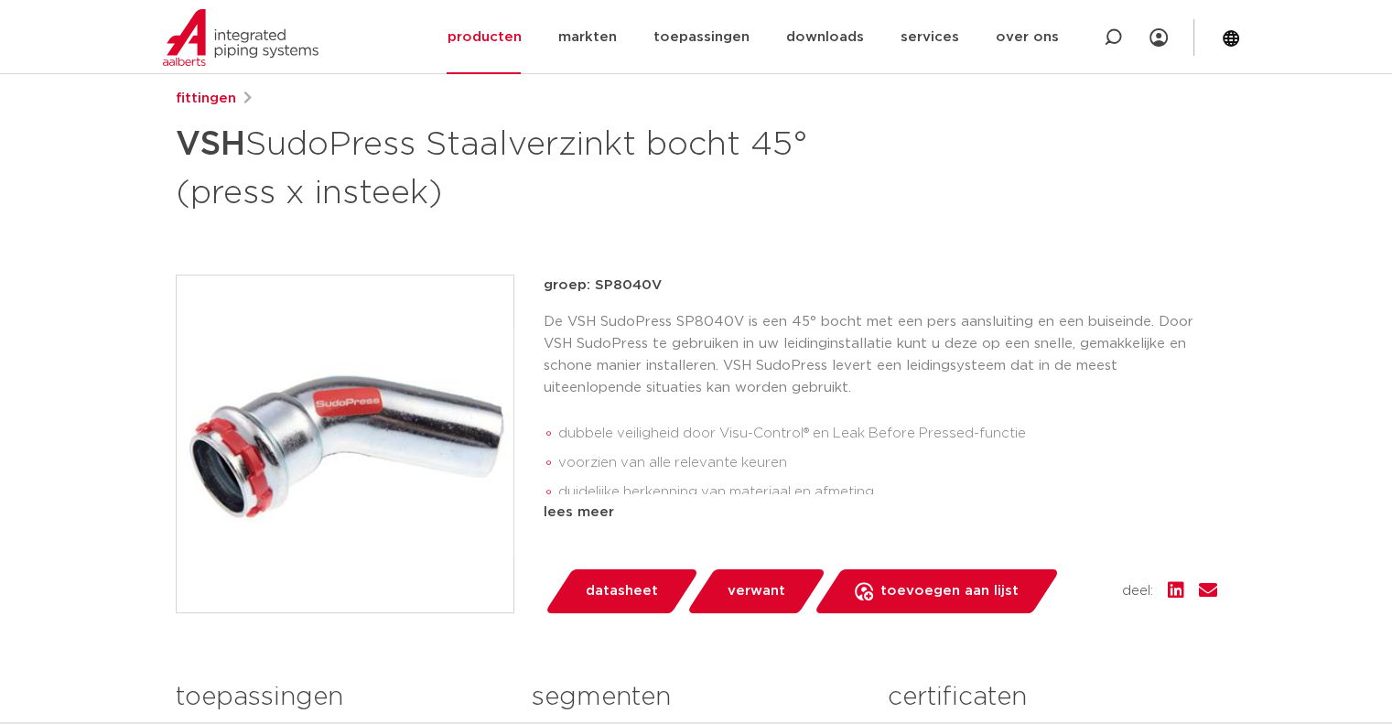
scroll to position [92, 0]
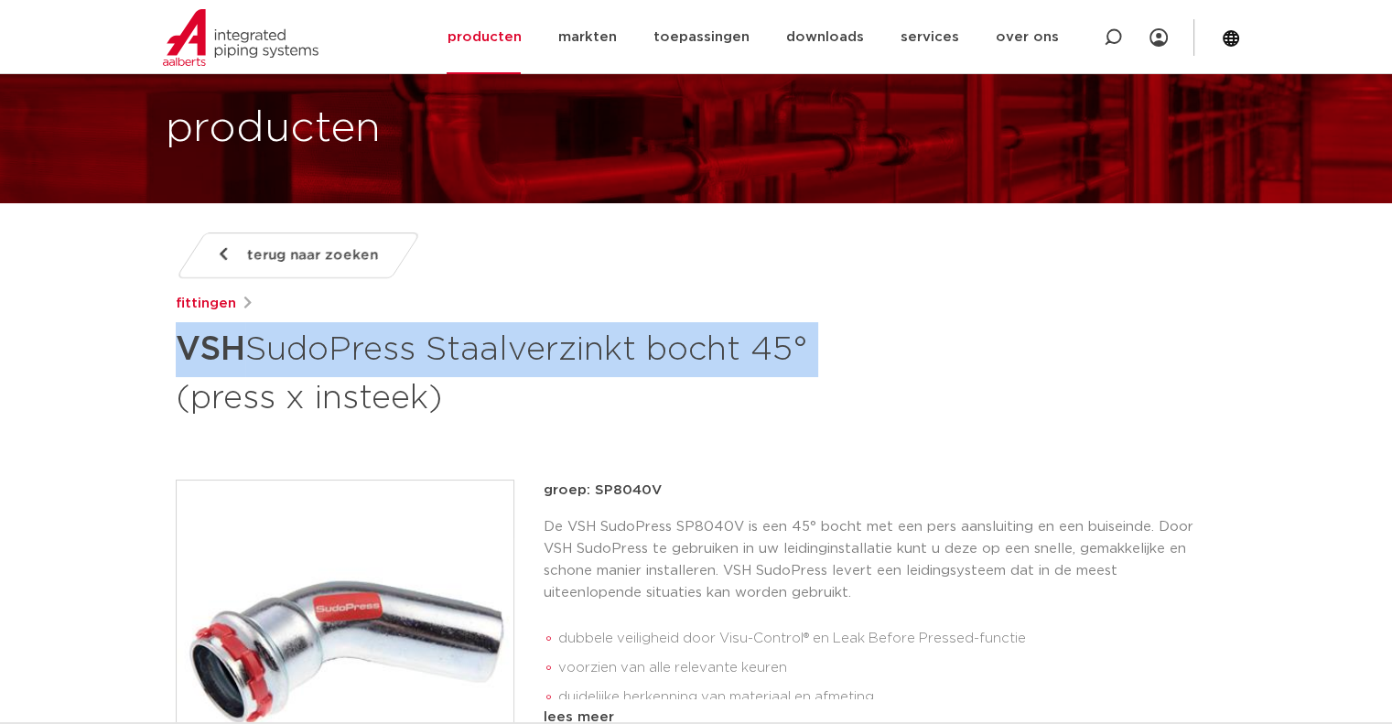
drag, startPoint x: 828, startPoint y: 347, endPoint x: 44, endPoint y: 351, distance: 784.4
copy h1 "VSH SudoPress Staalverzinkt bocht 45°"
